Goal: Task Accomplishment & Management: Complete application form

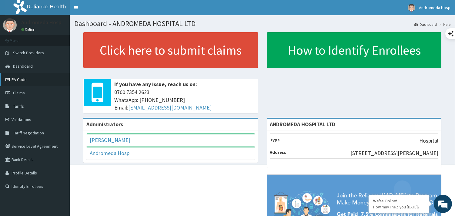
click at [29, 82] on link "PA Code" at bounding box center [35, 79] width 70 height 13
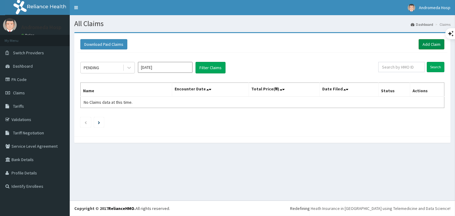
click at [428, 41] on link "Add Claim" at bounding box center [431, 44] width 26 height 10
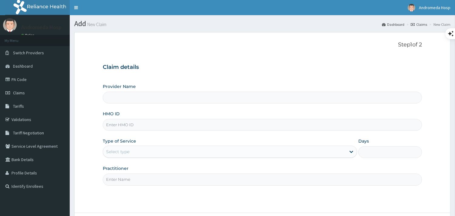
drag, startPoint x: 0, startPoint y: 0, endPoint x: 144, endPoint y: 123, distance: 189.3
click at [144, 123] on input "HMO ID" at bounding box center [262, 125] width 319 height 12
type input "ANDROMEDA HOSPITAL LTD"
paste input "CWN/10104/A"
type input "CWN/10104/A"
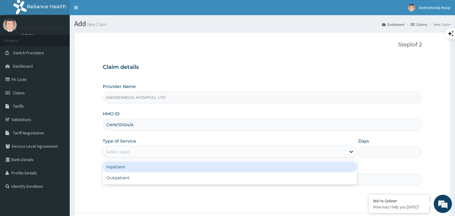
click at [141, 151] on div "Select type" at bounding box center [224, 152] width 243 height 10
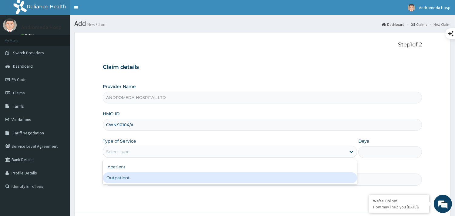
click at [138, 176] on div "Outpatient" at bounding box center [230, 177] width 254 height 11
type input "1"
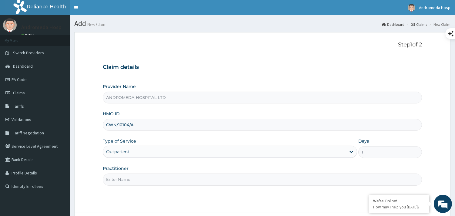
click at [138, 181] on input "Practitioner" at bounding box center [262, 179] width 319 height 12
type input "GP"
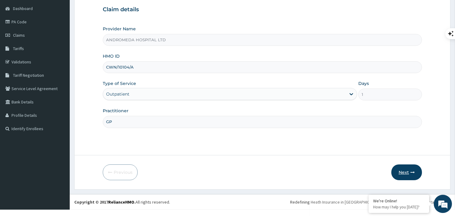
click at [409, 173] on button "Next" at bounding box center [406, 172] width 31 height 16
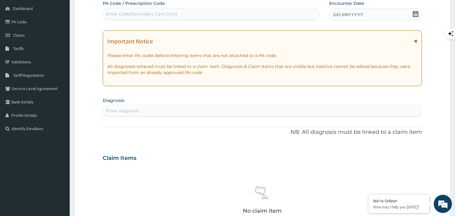
click at [353, 11] on div "DD-MM-YYYY" at bounding box center [375, 14] width 93 height 12
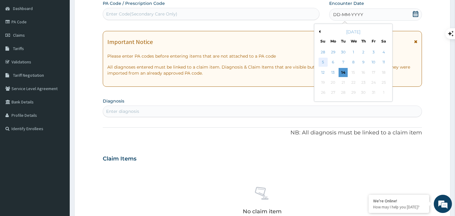
click at [320, 63] on div "5" at bounding box center [322, 62] width 9 height 9
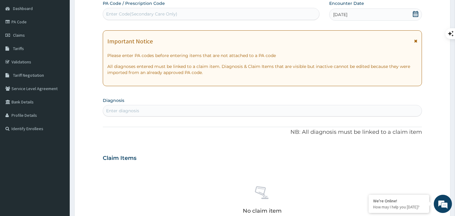
click at [205, 113] on div "Enter diagnosis" at bounding box center [262, 111] width 318 height 10
type input "MYALGIA"
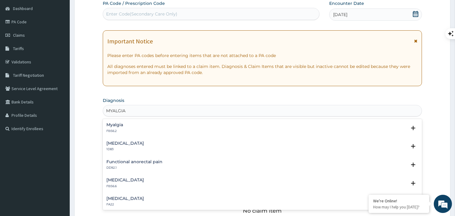
click at [135, 131] on div "Myalgia FB56.2" at bounding box center [262, 127] width 312 height 11
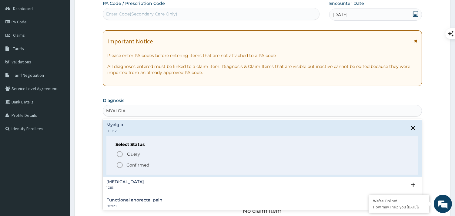
click at [126, 161] on span "Confirmed" at bounding box center [262, 164] width 293 height 7
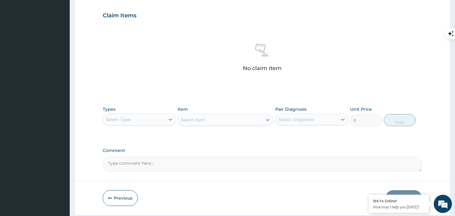
scroll to position [227, 0]
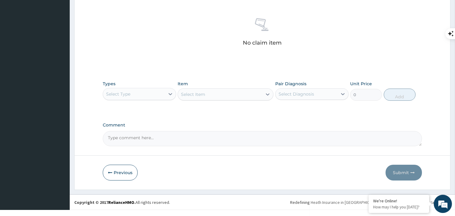
click at [153, 92] on div "Select Type" at bounding box center [134, 94] width 62 height 10
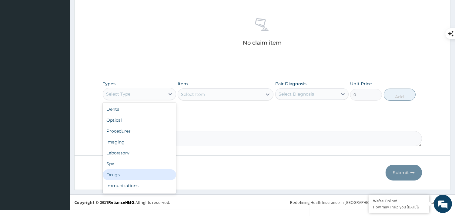
click at [128, 176] on div "Drugs" at bounding box center [139, 174] width 73 height 11
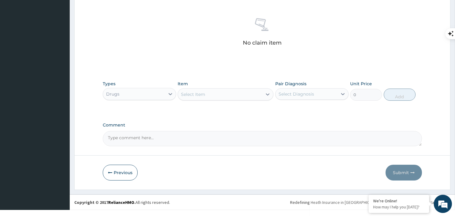
drag, startPoint x: 227, startPoint y: 102, endPoint x: 224, endPoint y: 98, distance: 4.6
click at [224, 98] on div "Types Drugs Item Select Item Pair Diagnosis Select Diagnosis Unit Price 0 Add" at bounding box center [262, 91] width 319 height 26
click at [224, 98] on div "Select Item" at bounding box center [220, 94] width 84 height 10
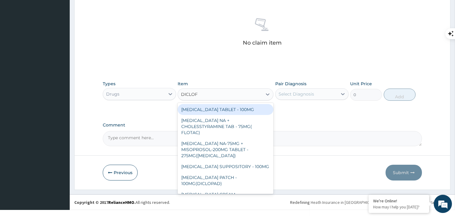
type input "DICLOFE"
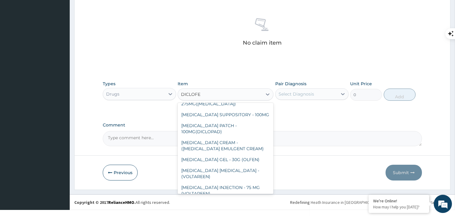
scroll to position [53, 0]
click at [246, 155] on div "DICLOFENAC GEL - 30G (OLFEN)" at bounding box center [226, 158] width 96 height 11
type input "1120"
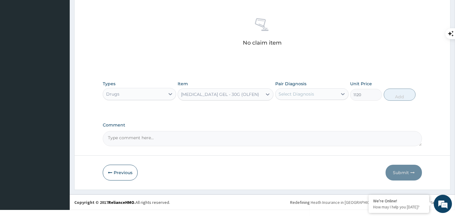
click at [305, 95] on div "Select Diagnosis" at bounding box center [295, 94] width 35 height 6
click at [293, 107] on label "Myalgia" at bounding box center [293, 109] width 17 height 6
checkbox input "true"
click at [392, 96] on button "Add" at bounding box center [400, 94] width 32 height 12
type input "0"
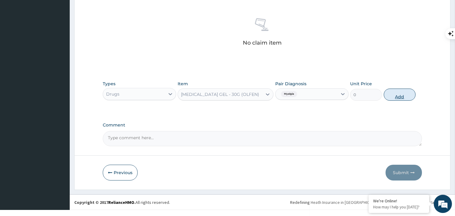
scroll to position [198, 0]
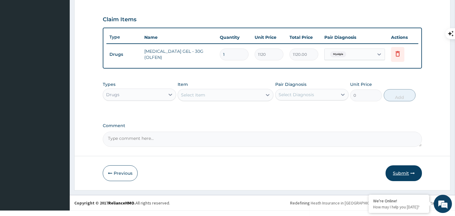
click at [406, 173] on button "Submit" at bounding box center [403, 173] width 36 height 16
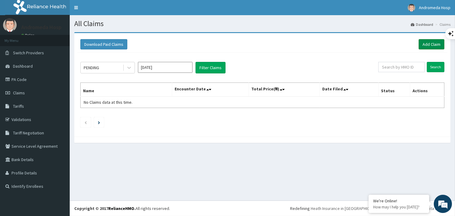
click at [426, 45] on link "Add Claim" at bounding box center [431, 44] width 26 height 10
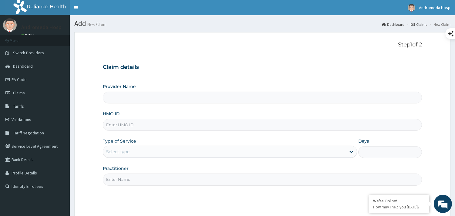
click at [138, 128] on input "HMO ID" at bounding box center [262, 125] width 319 height 12
type input "ANDROMEDA HOSPITAL LTD"
type input "MCO/10025/A"
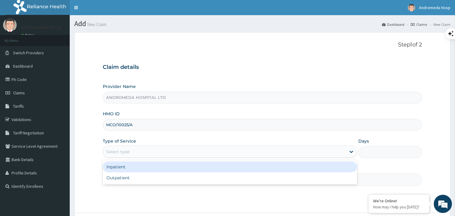
click at [126, 150] on div "Select type" at bounding box center [117, 151] width 23 height 6
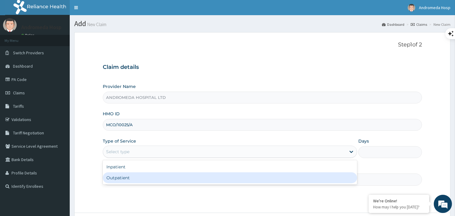
click at [126, 180] on div "Outpatient" at bounding box center [230, 177] width 254 height 11
type input "1"
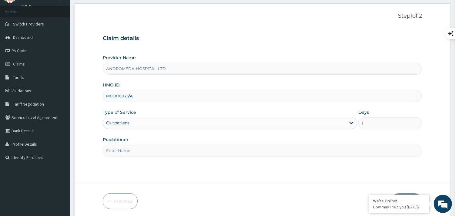
scroll to position [58, 0]
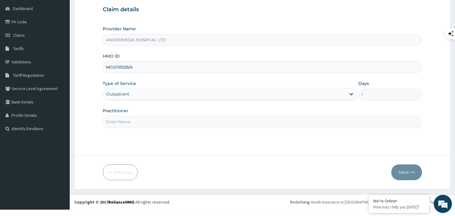
click at [158, 123] on input "Practitioner" at bounding box center [262, 122] width 319 height 12
type input "GP"
click at [405, 179] on button "Next" at bounding box center [406, 172] width 31 height 16
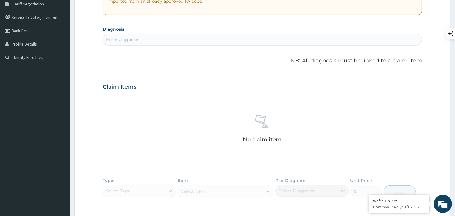
scroll to position [130, 0]
click at [240, 36] on div "Enter diagnosis" at bounding box center [262, 39] width 318 height 10
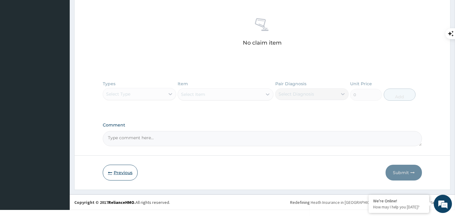
click at [125, 174] on button "Previous" at bounding box center [120, 173] width 35 height 16
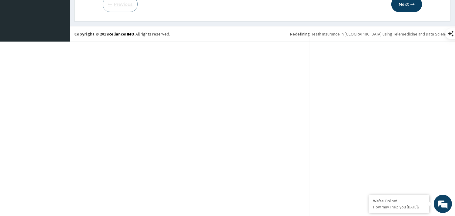
scroll to position [58, 0]
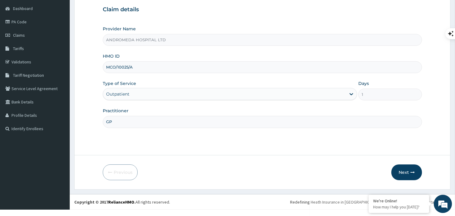
drag, startPoint x: 135, startPoint y: 68, endPoint x: 106, endPoint y: 68, distance: 29.1
click at [106, 68] on input "MCO/10025/A" at bounding box center [262, 67] width 319 height 12
click at [409, 172] on button "Next" at bounding box center [406, 172] width 31 height 16
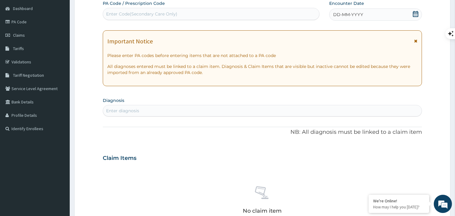
click at [261, 108] on div "Enter diagnosis" at bounding box center [262, 111] width 318 height 10
type input "HYPERTENSION"
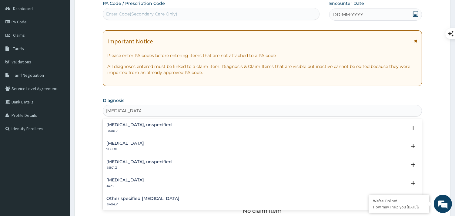
click at [158, 132] on p "BA00.Z" at bounding box center [138, 131] width 65 height 4
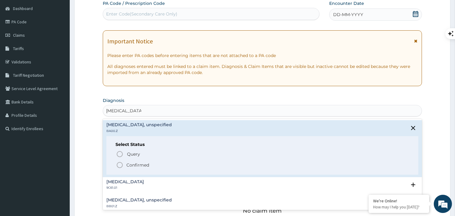
click at [120, 163] on icon "status option filled" at bounding box center [119, 164] width 7 height 7
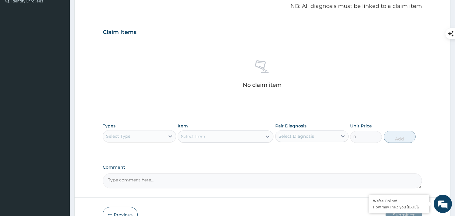
scroll to position [223, 0]
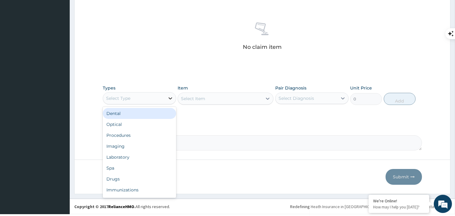
click at [165, 98] on div at bounding box center [170, 98] width 11 height 11
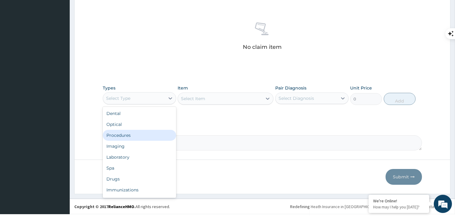
click at [143, 133] on div "Procedures" at bounding box center [139, 135] width 73 height 11
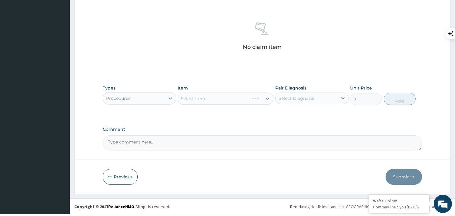
click at [196, 98] on div "Select Item" at bounding box center [226, 98] width 96 height 12
click at [199, 99] on div "Select Item" at bounding box center [193, 98] width 24 height 6
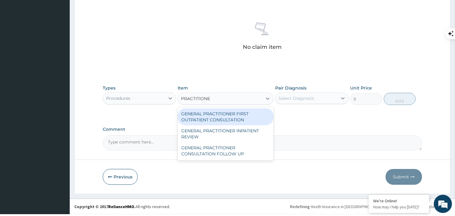
type input "PRACTITIONER"
click at [198, 112] on div "GENERAL PRACTITIONER FIRST OUTPATIENT CONSULTATION" at bounding box center [226, 116] width 96 height 17
type input "3750"
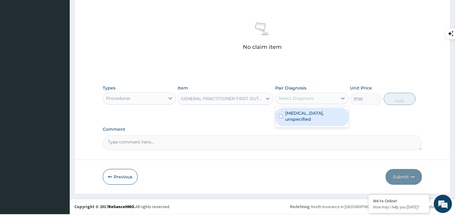
click at [295, 97] on div "Select Diagnosis" at bounding box center [295, 98] width 35 height 6
click at [295, 115] on label "Essential hypertension, unspecified" at bounding box center [315, 116] width 60 height 12
checkbox input "true"
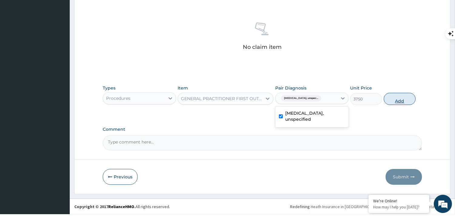
click at [396, 94] on button "Add" at bounding box center [400, 99] width 32 height 12
type input "0"
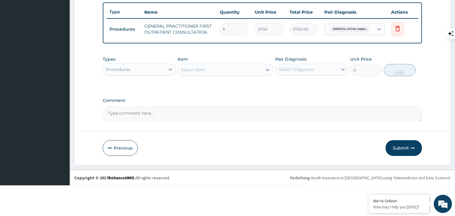
scroll to position [198, 0]
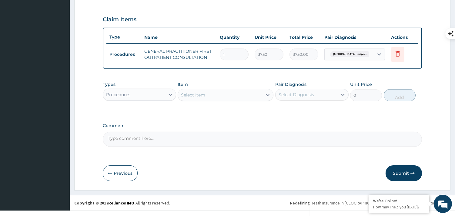
click at [398, 169] on button "Submit" at bounding box center [403, 173] width 36 height 16
click at [401, 166] on button "Submit" at bounding box center [403, 173] width 36 height 16
click at [403, 172] on button "Submit" at bounding box center [403, 173] width 36 height 16
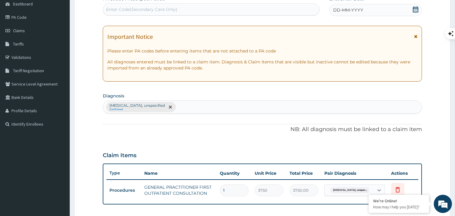
scroll to position [56, 0]
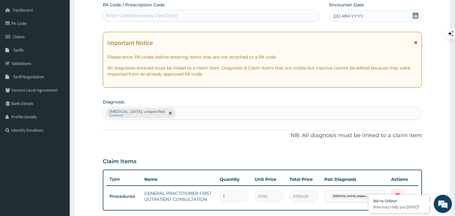
click at [416, 13] on icon at bounding box center [415, 15] width 6 height 6
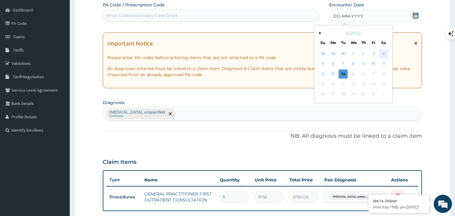
click at [382, 52] on div "4" at bounding box center [383, 53] width 9 height 9
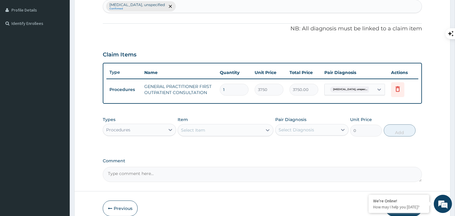
scroll to position [198, 0]
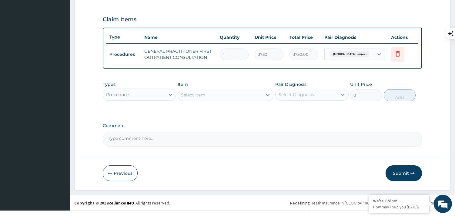
click at [408, 176] on button "Submit" at bounding box center [403, 173] width 36 height 16
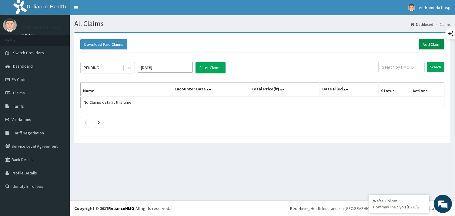
click at [431, 46] on link "Add Claim" at bounding box center [431, 44] width 26 height 10
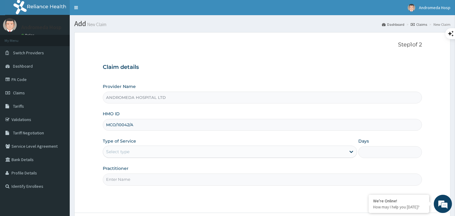
type input "MCO/10042/A"
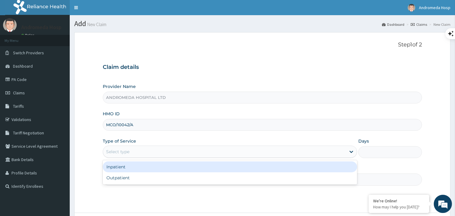
click at [134, 146] on div "Select type" at bounding box center [230, 151] width 254 height 12
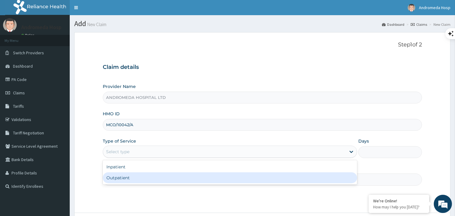
click at [133, 177] on div "Outpatient" at bounding box center [230, 177] width 254 height 11
type input "1"
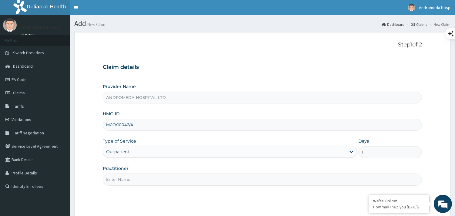
click at [133, 182] on input "Practitioner" at bounding box center [262, 179] width 319 height 12
type input "GP"
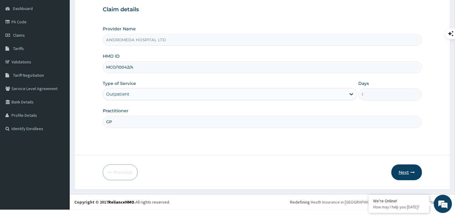
click at [395, 168] on button "Next" at bounding box center [406, 172] width 31 height 16
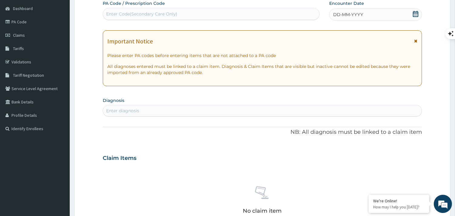
click at [417, 15] on icon at bounding box center [415, 14] width 5 height 6
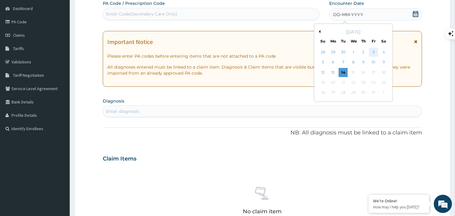
click at [376, 51] on div "3" at bounding box center [373, 52] width 9 height 9
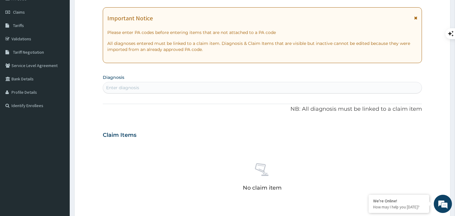
scroll to position [91, 0]
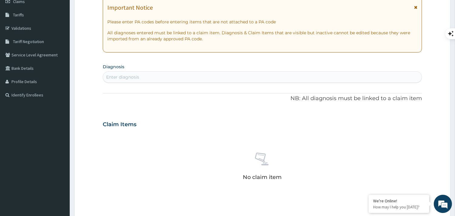
click at [234, 79] on div "Enter diagnosis" at bounding box center [262, 77] width 318 height 10
click at [278, 83] on div "PA Code / Prescription Code Enter Code(Secondary Care Only) Encounter Date 03-1…" at bounding box center [262, 124] width 319 height 314
click at [265, 79] on div "Enter diagnosis" at bounding box center [262, 77] width 318 height 10
type input "MYALGIA"
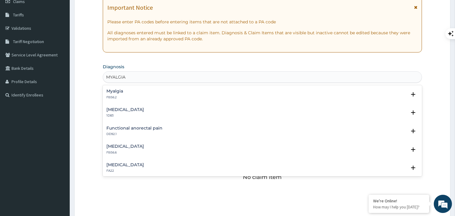
click at [185, 86] on div "Myalgia FB56.2 Select Status Query Query covers suspected (?), Keep in view (ki…" at bounding box center [262, 130] width 319 height 91
click at [164, 90] on div "Myalgia FB56.2" at bounding box center [262, 94] width 312 height 11
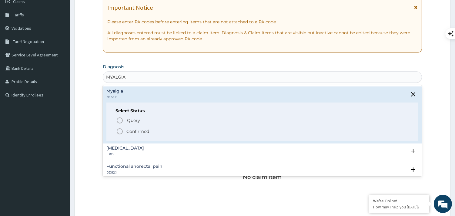
click at [130, 131] on p "Confirmed" at bounding box center [137, 131] width 23 height 6
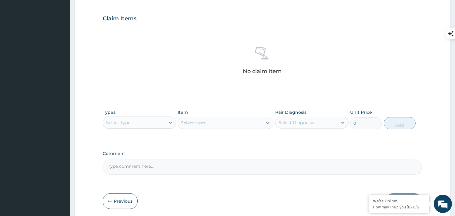
scroll to position [218, 0]
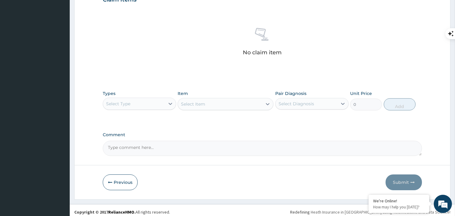
click at [148, 105] on div "Select Type" at bounding box center [134, 104] width 62 height 10
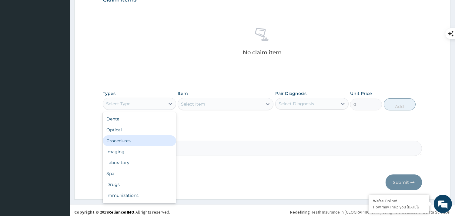
click at [136, 145] on div "Procedures" at bounding box center [139, 140] width 73 height 11
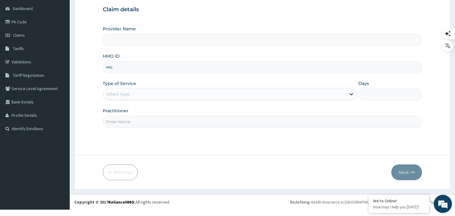
type input "MCO/10042/A"
click at [172, 95] on div "Select type" at bounding box center [224, 94] width 243 height 10
click at [180, 114] on div "No options" at bounding box center [230, 109] width 254 height 11
click at [275, 92] on div "Select type" at bounding box center [224, 94] width 243 height 10
click at [219, 126] on input "Practitioner" at bounding box center [262, 122] width 319 height 12
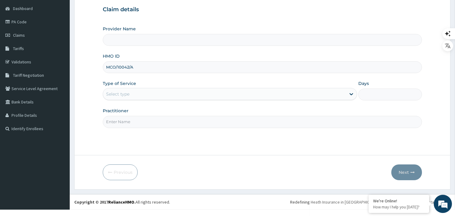
type input "GP"
click at [171, 140] on div "Step 1 of 2 Claim details Provider Name HMO ID MCO/10042/A Type of Service Sele…" at bounding box center [262, 65] width 319 height 162
click at [179, 93] on div "Select type" at bounding box center [224, 94] width 243 height 10
click at [369, 195] on em at bounding box center [368, 195] width 6 height 6
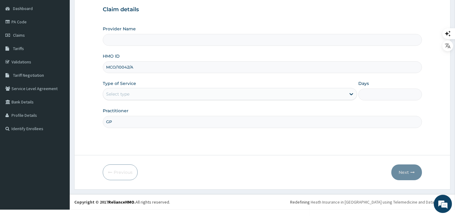
click at [249, 173] on div "Previous Next" at bounding box center [262, 172] width 319 height 16
click at [211, 93] on div "Select type" at bounding box center [224, 94] width 243 height 10
click at [211, 94] on div "Select type" at bounding box center [224, 94] width 243 height 10
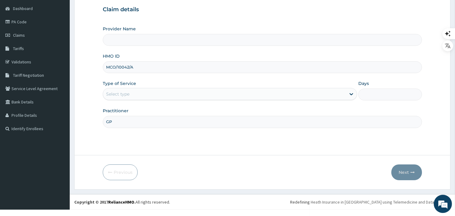
click at [199, 107] on div "Provider Name HMO ID MCO/10042/A Type of Service Select type Days Practitioner …" at bounding box center [262, 77] width 319 height 102
click at [206, 85] on div "Type of Service Select type" at bounding box center [230, 90] width 254 height 20
click at [206, 90] on div "Select type" at bounding box center [224, 94] width 243 height 10
click at [199, 129] on div "Step 1 of 2 Claim details Provider Name HMO ID MCO/10042/A Type of Service Use …" at bounding box center [262, 65] width 319 height 162
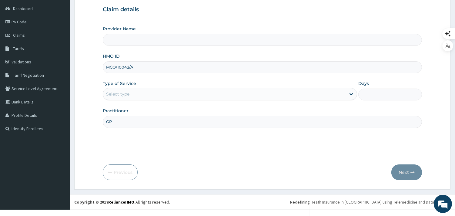
click at [173, 111] on div "Practitioner GP" at bounding box center [262, 118] width 319 height 20
drag, startPoint x: 331, startPoint y: 87, endPoint x: 304, endPoint y: 84, distance: 27.2
click at [304, 84] on div "Type of Service Select type" at bounding box center [230, 90] width 254 height 20
click at [198, 93] on div "Select type" at bounding box center [224, 94] width 243 height 10
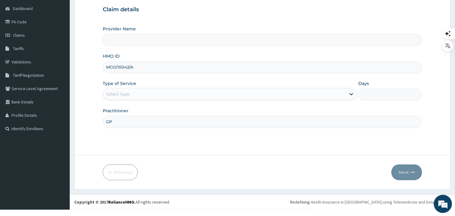
type input "ANDROMEDA HOSPITAL LTD"
drag, startPoint x: 137, startPoint y: 64, endPoint x: 105, endPoint y: 65, distance: 31.5
click at [105, 65] on input "MCO/10042/A" at bounding box center [262, 67] width 319 height 12
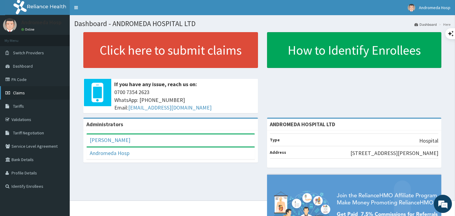
click at [19, 92] on span "Claims" at bounding box center [19, 92] width 12 height 5
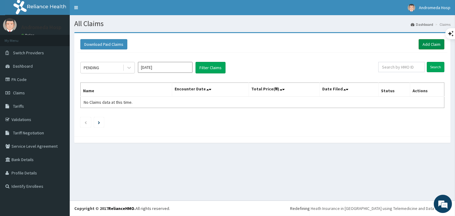
click at [435, 47] on link "Add Claim" at bounding box center [431, 44] width 26 height 10
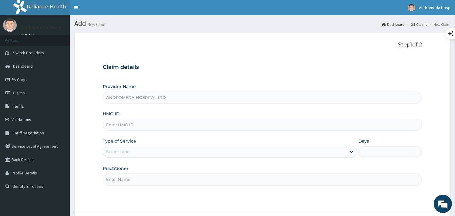
click at [197, 123] on input "HMO ID" at bounding box center [262, 125] width 319 height 12
click at [182, 126] on input "HMO ID" at bounding box center [262, 125] width 319 height 12
paste input "MCO/10042/A"
click at [182, 126] on input "MCO/10042/A" at bounding box center [262, 125] width 319 height 12
type input "MCO/10042/A"
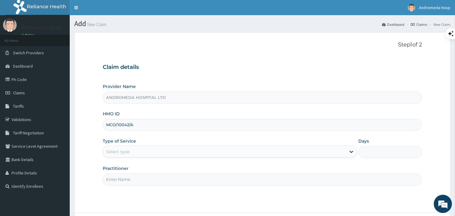
click at [167, 152] on div "Select type" at bounding box center [224, 152] width 243 height 10
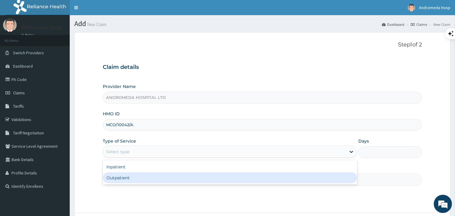
click at [146, 179] on div "Outpatient" at bounding box center [230, 177] width 254 height 11
type input "1"
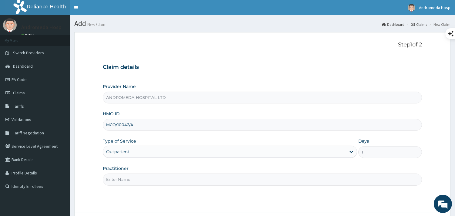
click at [143, 178] on input "Practitioner" at bounding box center [262, 179] width 319 height 12
type input "GP"
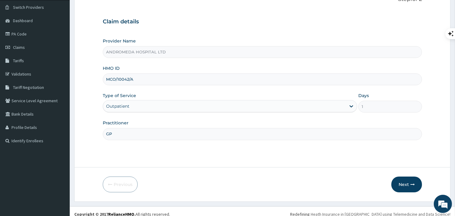
scroll to position [50, 0]
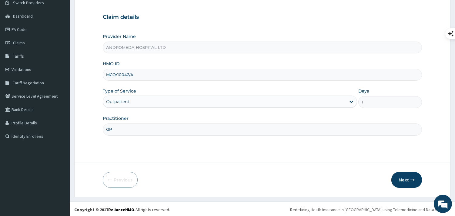
click at [408, 183] on button "Next" at bounding box center [406, 180] width 31 height 16
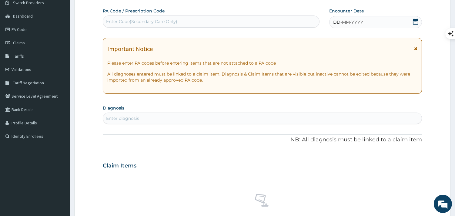
click at [414, 24] on icon at bounding box center [415, 21] width 5 height 6
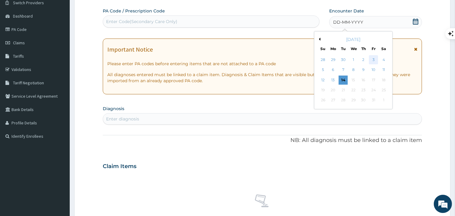
click at [371, 58] on div "3" at bounding box center [373, 59] width 9 height 9
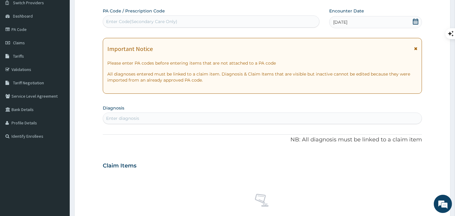
click at [192, 120] on div "Enter diagnosis" at bounding box center [262, 118] width 318 height 10
click at [177, 121] on div "Enter diagnosis" at bounding box center [262, 118] width 318 height 10
type input "MUSCULOS"
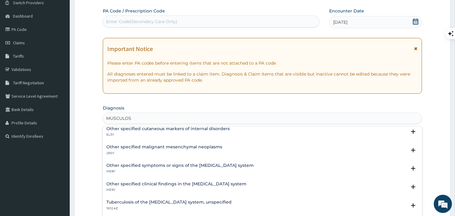
scroll to position [99, 0]
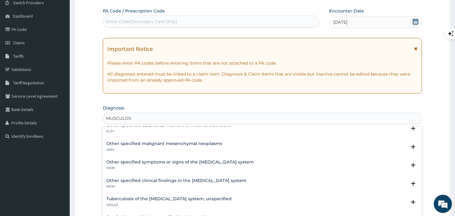
click at [266, 167] on div "Other specified symptoms or signs of the musculoskeletal system ME8Y" at bounding box center [262, 165] width 312 height 11
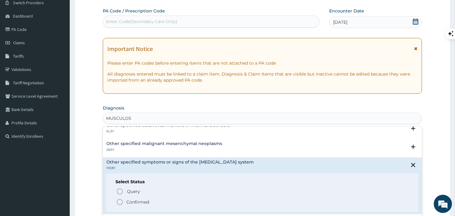
click at [120, 201] on icon "status option filled" at bounding box center [119, 201] width 7 height 7
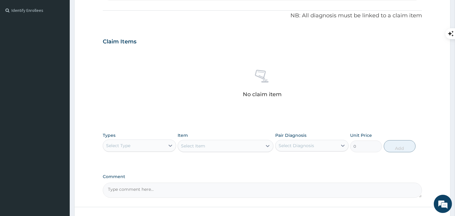
scroll to position [177, 0]
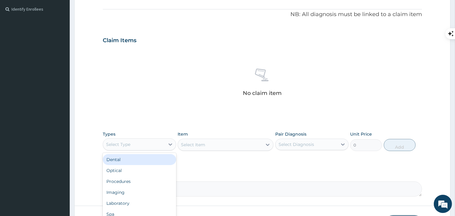
click at [149, 138] on div "Select Type" at bounding box center [139, 144] width 73 height 12
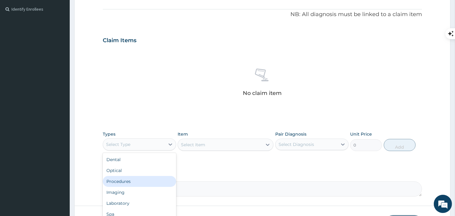
click at [135, 181] on div "Procedures" at bounding box center [139, 181] width 73 height 11
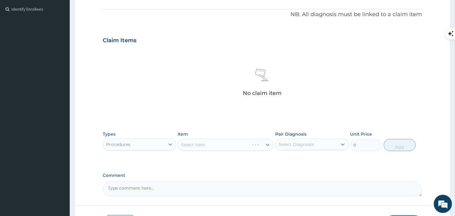
scroll to position [227, 0]
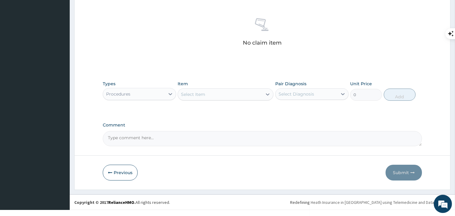
click at [195, 95] on div "Select Item" at bounding box center [193, 94] width 24 height 6
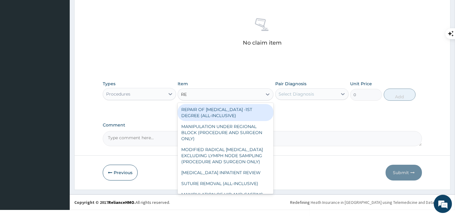
type input "REG"
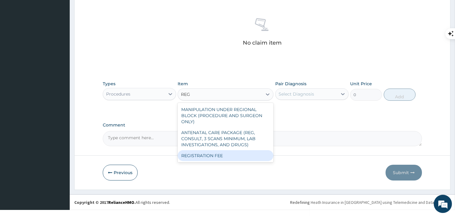
click at [205, 150] on div "REGISTRATION FEE" at bounding box center [226, 155] width 96 height 11
type input "2500"
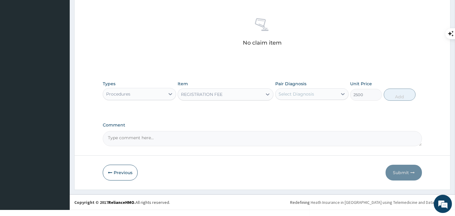
click at [297, 95] on div "Select Diagnosis" at bounding box center [295, 94] width 35 height 6
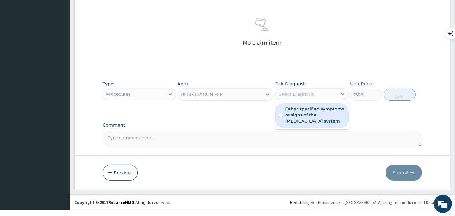
click at [295, 116] on label "Other specified symptoms or signs of the musculoskeletal system" at bounding box center [315, 115] width 60 height 18
checkbox input "true"
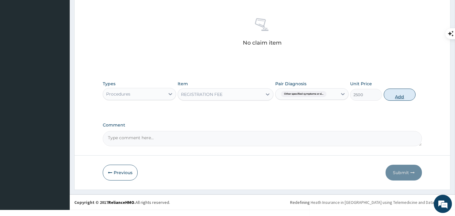
click at [392, 99] on button "Add" at bounding box center [400, 94] width 32 height 12
type input "0"
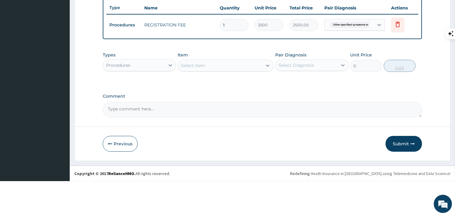
scroll to position [198, 0]
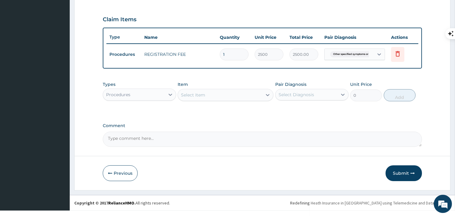
click at [228, 92] on div "Select Item" at bounding box center [220, 95] width 84 height 10
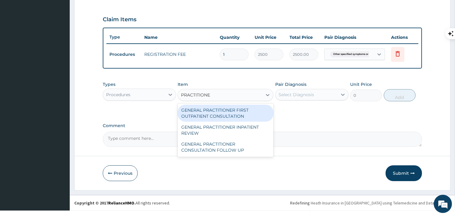
type input "PRACTITIONER"
click at [225, 111] on div "GENERAL PRACTITIONER FIRST OUTPATIENT CONSULTATION" at bounding box center [226, 113] width 96 height 17
type input "3750"
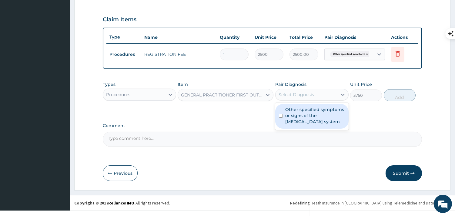
click at [294, 95] on div "Select Diagnosis" at bounding box center [295, 95] width 35 height 6
click at [291, 112] on label "Other specified symptoms or signs of the musculoskeletal system" at bounding box center [315, 115] width 60 height 18
checkbox input "true"
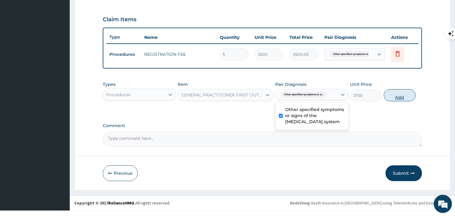
click at [399, 97] on button "Add" at bounding box center [400, 95] width 32 height 12
type input "0"
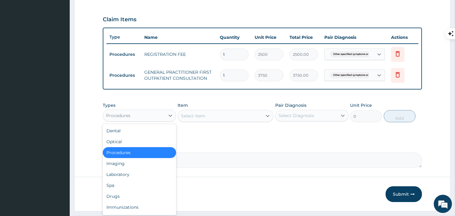
click at [163, 118] on div "Procedures" at bounding box center [134, 116] width 62 height 10
click at [127, 199] on div "Drugs" at bounding box center [139, 196] width 73 height 11
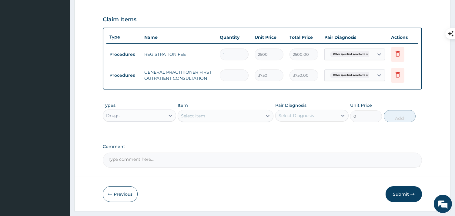
click at [198, 114] on div "Select Item" at bounding box center [193, 116] width 24 height 6
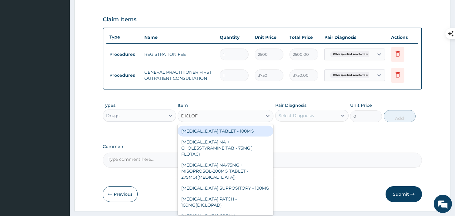
type input "DICLOFE"
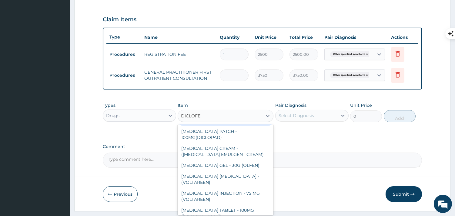
scroll to position [74, 0]
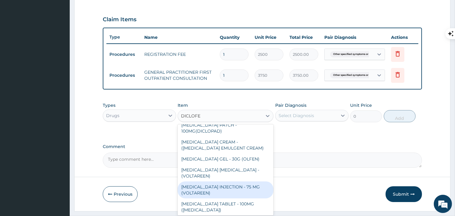
click at [248, 183] on div "DICLOFENAC INJECTION - 75 MG (VOLTAREEN)" at bounding box center [226, 189] width 96 height 17
type input "588"
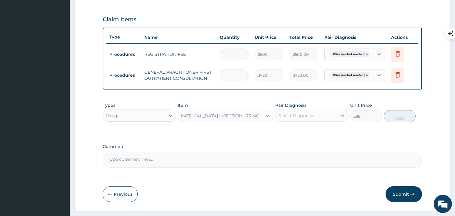
click at [318, 115] on div "Select Diagnosis" at bounding box center [306, 116] width 62 height 10
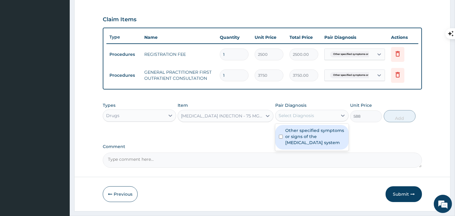
click at [314, 134] on label "Other specified symptoms or signs of the musculoskeletal system" at bounding box center [315, 136] width 60 height 18
checkbox input "true"
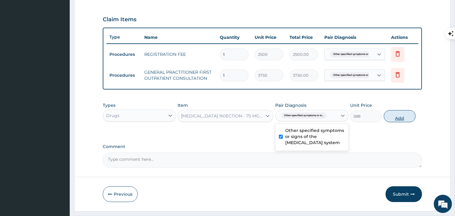
click at [401, 114] on button "Add" at bounding box center [400, 116] width 32 height 12
type input "0"
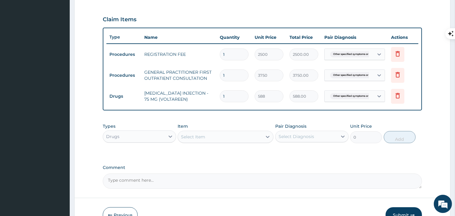
click at [225, 141] on div "Select Item" at bounding box center [226, 137] width 96 height 12
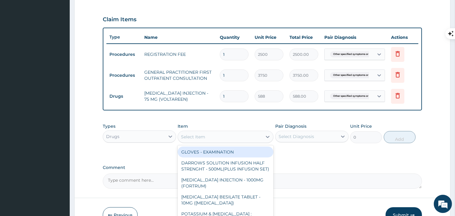
click at [222, 137] on div "Select Item" at bounding box center [220, 137] width 84 height 10
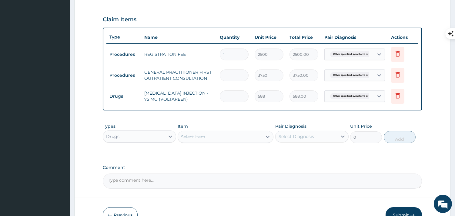
click at [222, 137] on div "Select Item" at bounding box center [220, 137] width 84 height 10
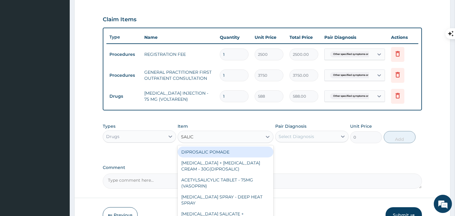
type input "SALICY"
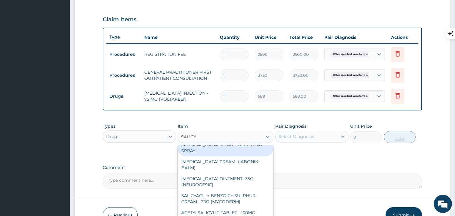
scroll to position [45, 0]
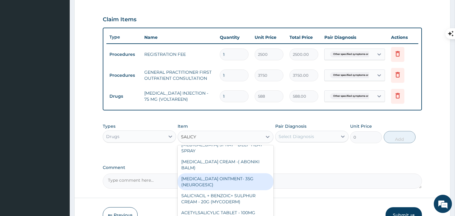
click at [228, 177] on div "METHYL SALICYLATE OINTMENT- 35G (NEUROGESIC)" at bounding box center [226, 181] width 96 height 17
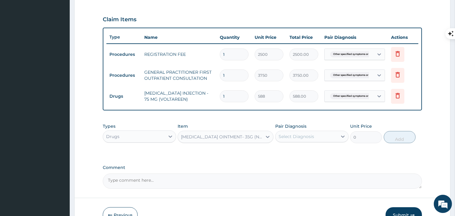
type input "1400"
click at [304, 135] on div "Select Diagnosis" at bounding box center [295, 136] width 35 height 6
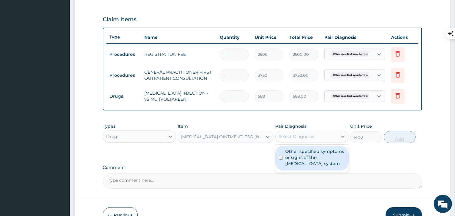
click at [292, 162] on label "Other specified symptoms or signs of the musculoskeletal system" at bounding box center [315, 157] width 60 height 18
checkbox input "true"
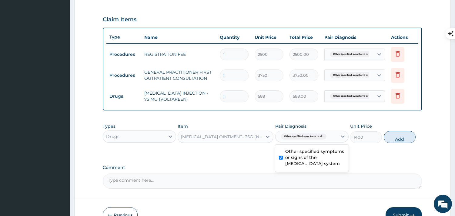
click at [393, 135] on button "Add" at bounding box center [400, 137] width 32 height 12
type input "0"
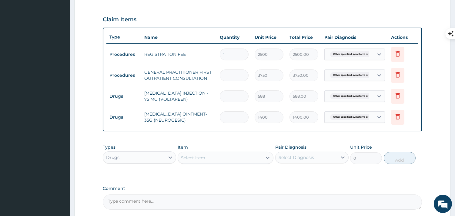
click at [214, 158] on div "Select Item" at bounding box center [220, 158] width 84 height 10
click at [207, 158] on div "Select Item" at bounding box center [220, 158] width 84 height 10
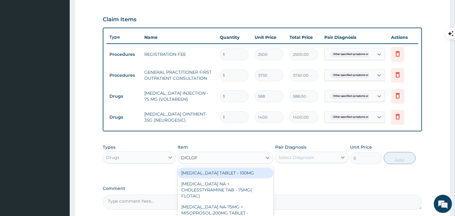
type input "DICLOFE"
click at [210, 171] on div "DICLOFENAC TABLET - 100MG" at bounding box center [226, 172] width 96 height 11
type input "112"
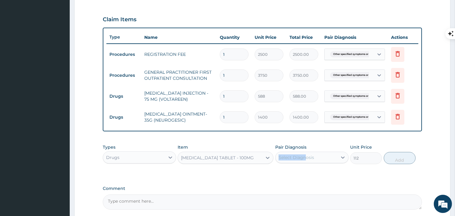
drag, startPoint x: 306, startPoint y: 149, endPoint x: 305, endPoint y: 154, distance: 5.1
click at [305, 154] on div "Pair Diagnosis Select Diagnosis" at bounding box center [311, 154] width 73 height 20
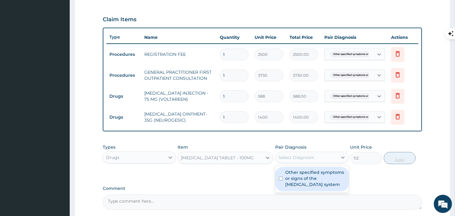
click at [305, 154] on div "Select Diagnosis" at bounding box center [295, 157] width 35 height 6
click at [295, 172] on label "Other specified symptoms or signs of the musculoskeletal system" at bounding box center [315, 178] width 60 height 18
checkbox input "true"
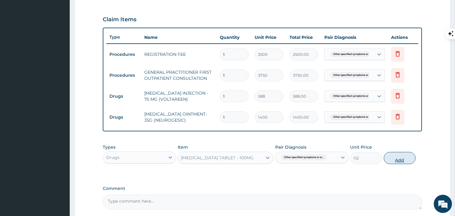
click at [390, 160] on button "Add" at bounding box center [400, 158] width 32 height 12
type input "0"
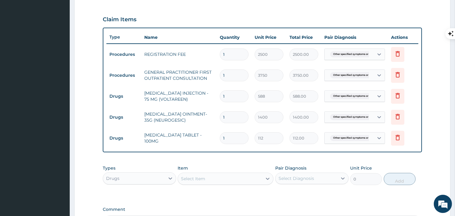
click at [239, 137] on input "1" at bounding box center [234, 138] width 29 height 12
type input "10"
type input "1120.00"
drag, startPoint x: 239, startPoint y: 137, endPoint x: 234, endPoint y: 127, distance: 11.0
click at [234, 127] on tbody "Procedures REGISTRATION FEE 1 2500 2500.00 Other specified symptoms or si... De…" at bounding box center [262, 96] width 312 height 105
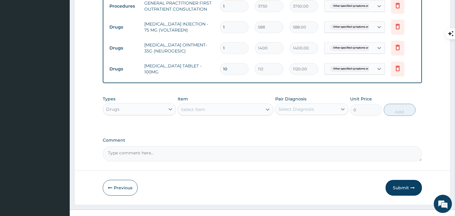
scroll to position [268, 0]
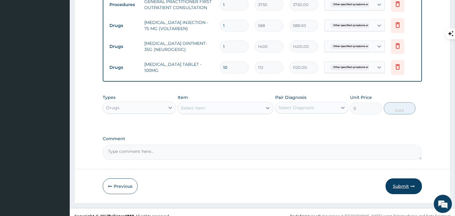
type input "10"
click at [399, 184] on button "Submit" at bounding box center [403, 186] width 36 height 16
